Goal: Information Seeking & Learning: Learn about a topic

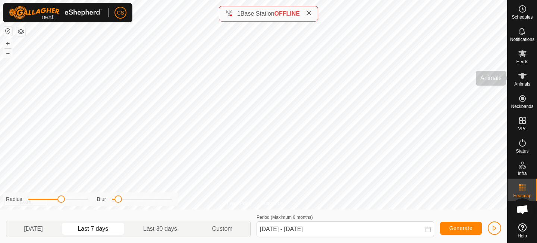
click at [524, 77] on icon at bounding box center [522, 76] width 9 height 9
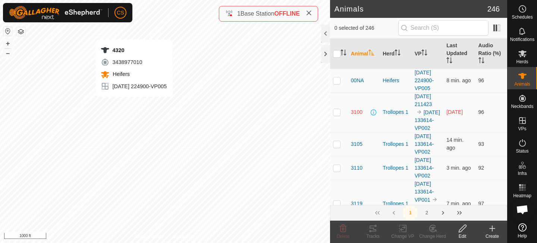
checkbox input "true"
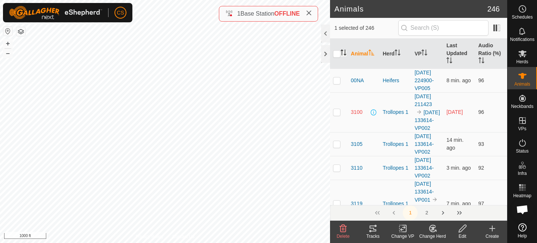
click at [345, 54] on icon "Activate to sort" at bounding box center [343, 53] width 6 height 6
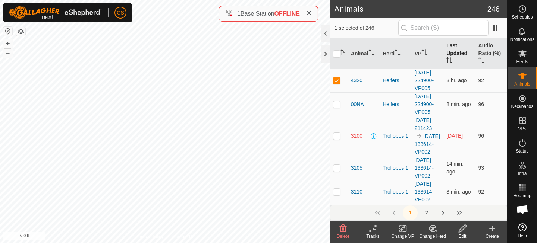
click at [455, 53] on th "Last Updated" at bounding box center [459, 54] width 32 height 30
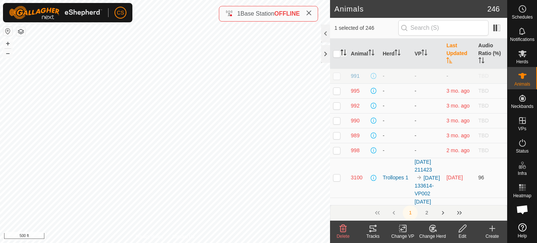
click at [458, 51] on th "Last Updated" at bounding box center [459, 54] width 32 height 30
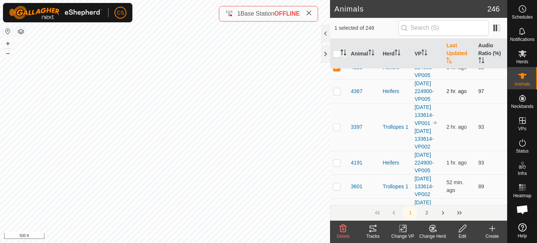
scroll to position [159, 0]
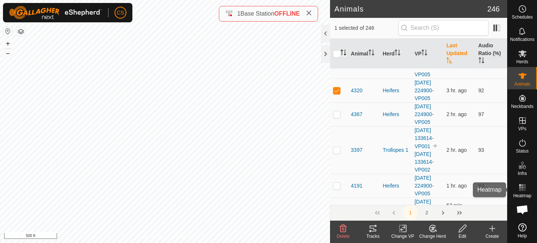
click at [522, 189] on rect at bounding box center [522, 188] width 2 height 2
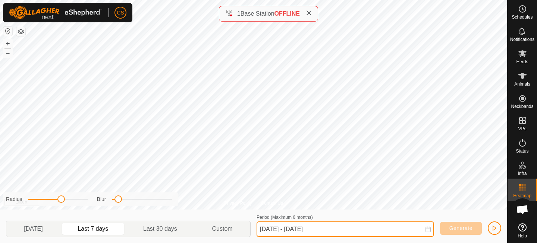
click at [280, 228] on input "[DATE] - [DATE]" at bounding box center [344, 230] width 177 height 16
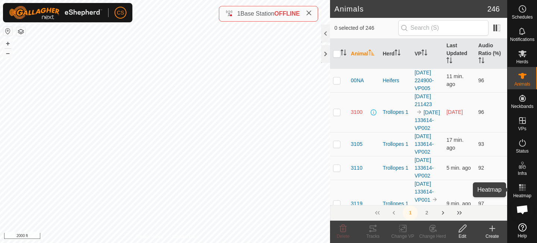
click at [526, 192] on icon at bounding box center [522, 187] width 9 height 9
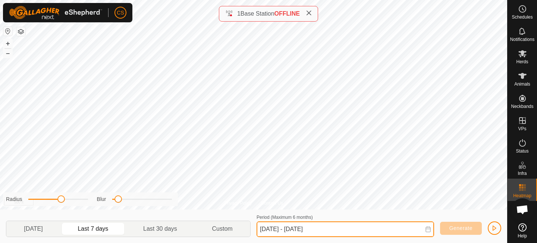
click at [321, 227] on input "[DATE] - [DATE]" at bounding box center [344, 230] width 177 height 16
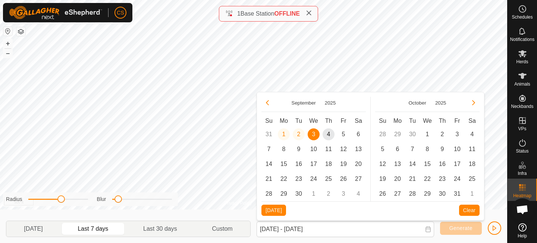
click at [316, 137] on span "3" at bounding box center [313, 135] width 12 height 12
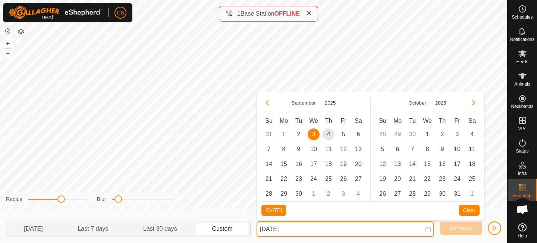
click at [420, 229] on input "[DATE]" at bounding box center [344, 230] width 177 height 16
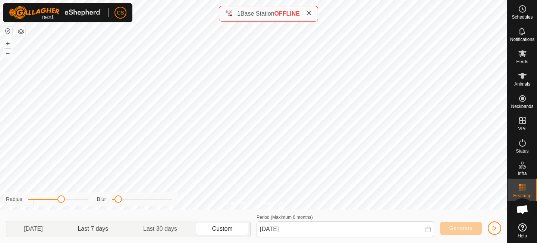
click at [110, 229] on p-togglebutton "Last 7 days" at bounding box center [93, 229] width 66 height 16
click at [467, 228] on span "Generate" at bounding box center [460, 228] width 23 height 6
click at [155, 229] on p-togglebutton "Last 30 days" at bounding box center [160, 229] width 69 height 16
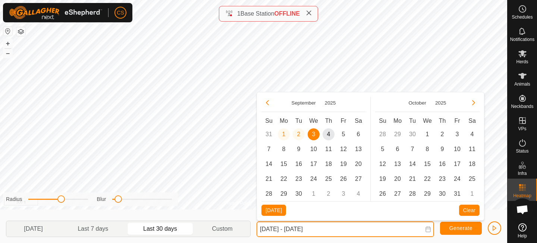
click at [298, 234] on input "[DATE] - [DATE]" at bounding box center [344, 230] width 177 height 16
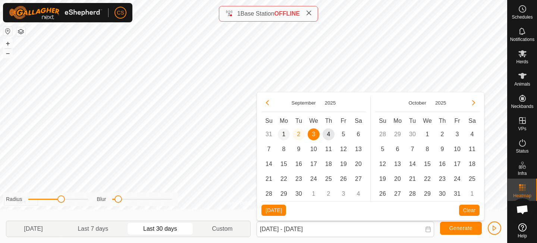
click at [287, 136] on span "1" at bounding box center [284, 135] width 12 height 12
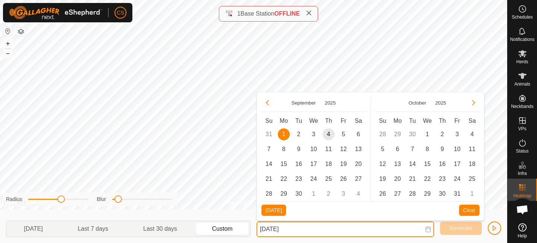
click at [312, 227] on input "[DATE]" at bounding box center [344, 230] width 177 height 16
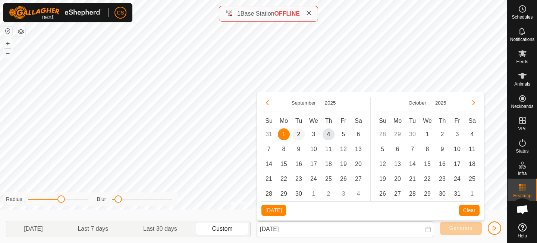
click at [298, 136] on span "2" at bounding box center [299, 135] width 12 height 12
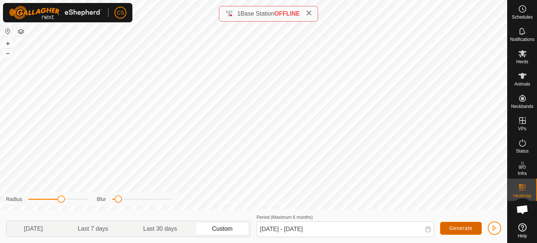
click at [451, 229] on span "Generate" at bounding box center [460, 228] width 23 height 6
click at [427, 231] on icon at bounding box center [428, 230] width 6 height 6
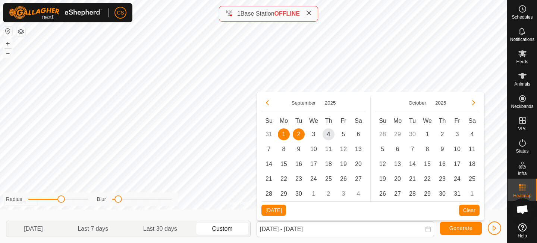
click at [270, 133] on td "31" at bounding box center [268, 134] width 15 height 15
click at [267, 134] on td "31" at bounding box center [268, 134] width 15 height 15
click at [267, 99] on button "Previous Month" at bounding box center [267, 103] width 12 height 12
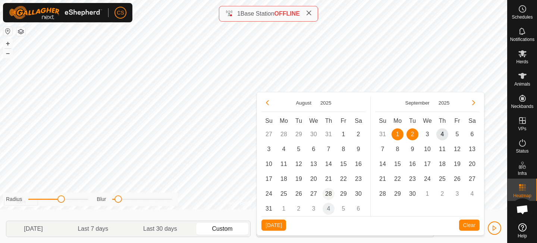
click at [324, 193] on span "28" at bounding box center [328, 194] width 12 height 12
click at [344, 194] on span "29" at bounding box center [343, 194] width 12 height 12
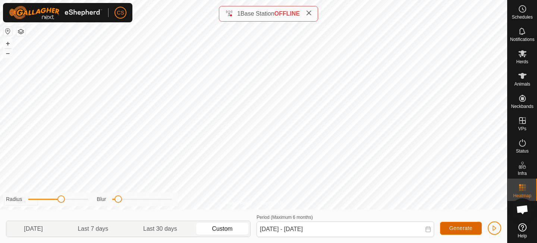
click at [471, 226] on span "Generate" at bounding box center [460, 228] width 23 height 6
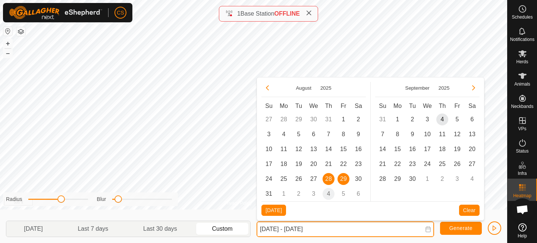
click at [331, 228] on input "[DATE] - [DATE]" at bounding box center [344, 230] width 177 height 16
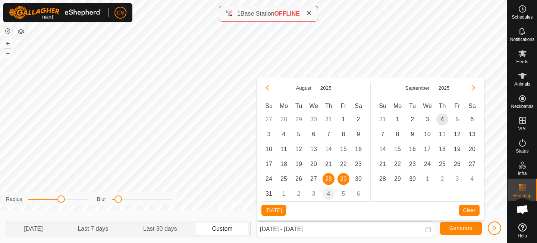
click at [345, 180] on span "29" at bounding box center [343, 179] width 12 height 12
click at [356, 180] on span "30" at bounding box center [358, 179] width 12 height 12
type input "[DATE] - [DATE]"
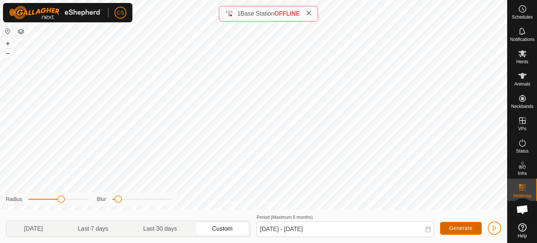
click at [448, 227] on button "Generate" at bounding box center [461, 228] width 42 height 13
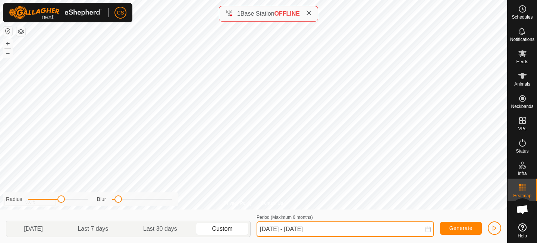
click at [386, 227] on input "[DATE] - [DATE]" at bounding box center [344, 230] width 177 height 16
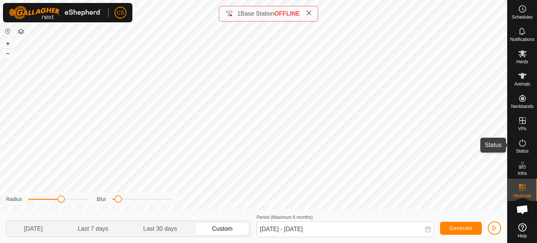
click at [516, 143] on es-activation-svg-icon at bounding box center [521, 143] width 13 height 12
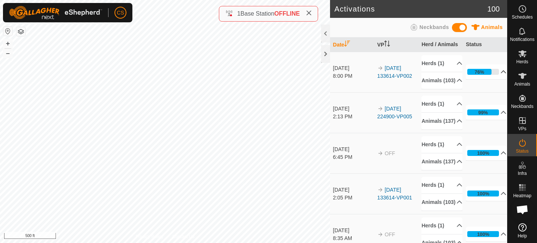
click at [500, 74] on icon at bounding box center [503, 72] width 6 height 6
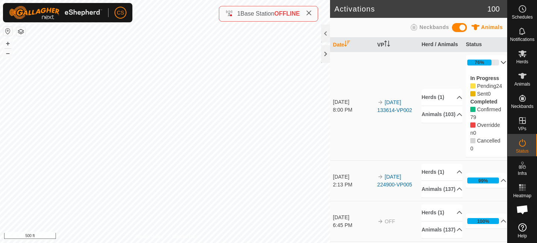
click at [498, 62] on p-accordion-header "76%" at bounding box center [485, 62] width 41 height 15
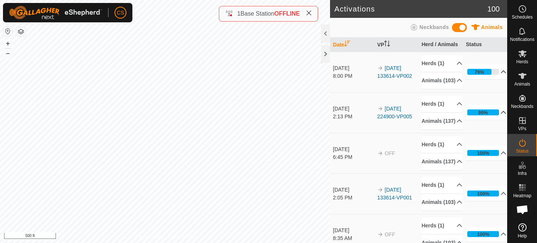
click at [489, 116] on div "99%" at bounding box center [482, 113] width 31 height 6
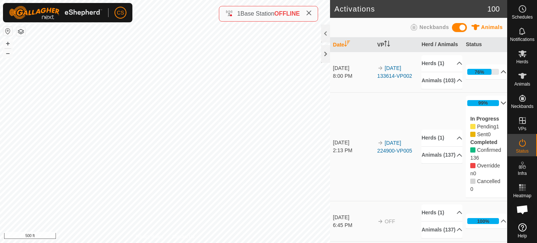
click at [490, 108] on p-accordion-header "99%" at bounding box center [485, 103] width 41 height 15
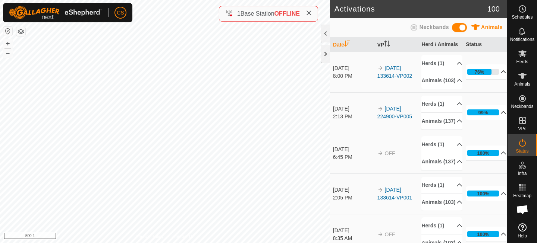
click at [486, 120] on p-accordion-header "99%" at bounding box center [485, 112] width 41 height 15
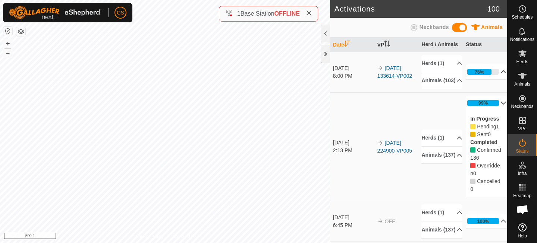
click at [487, 111] on p-accordion-header "99%" at bounding box center [485, 103] width 41 height 15
